Goal: Task Accomplishment & Management: Use online tool/utility

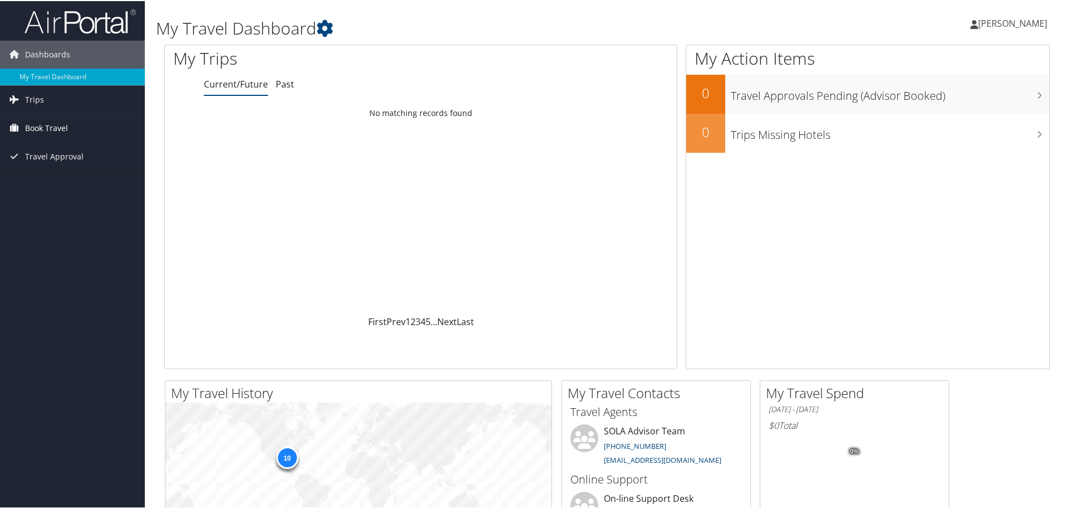
click at [52, 128] on span "Book Travel" at bounding box center [46, 127] width 43 height 28
click at [50, 149] on link "Approval Request (Beta)" at bounding box center [72, 149] width 145 height 17
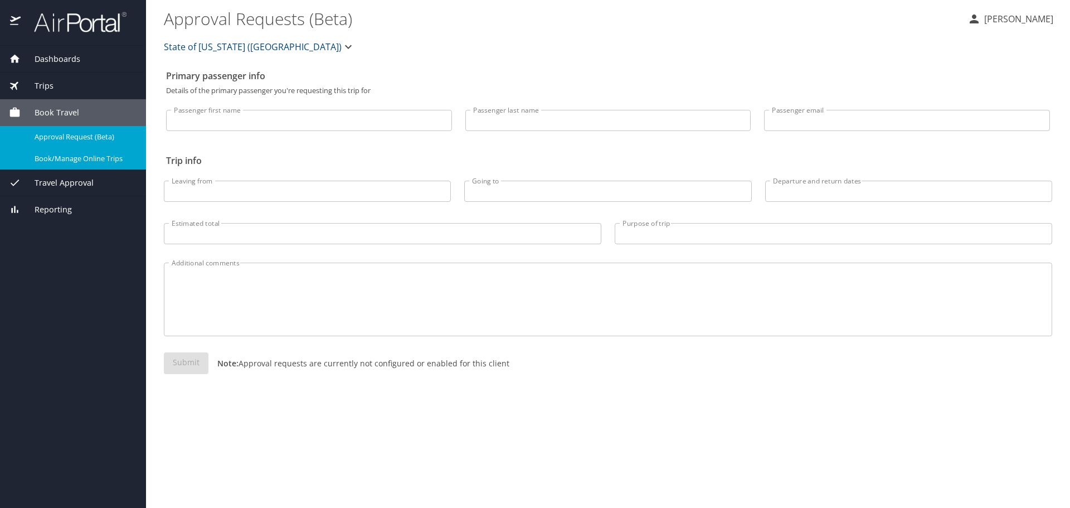
click at [80, 160] on span "Book/Manage Online Trips" at bounding box center [84, 158] width 98 height 11
